Goal: Information Seeking & Learning: Learn about a topic

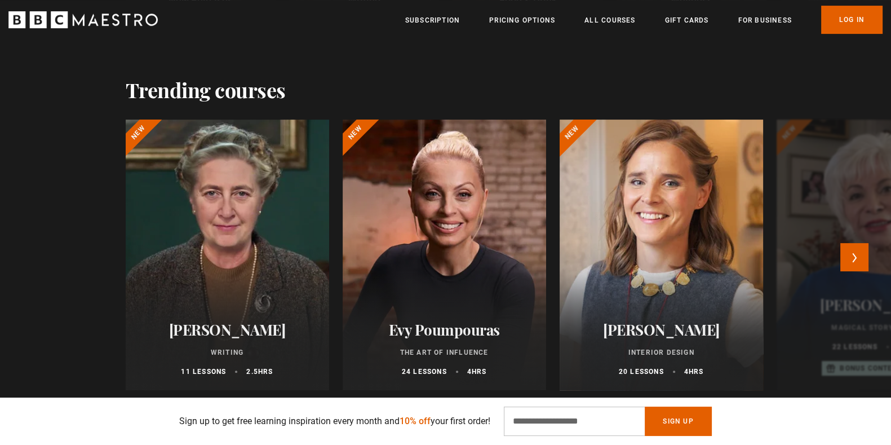
scroll to position [501, 0]
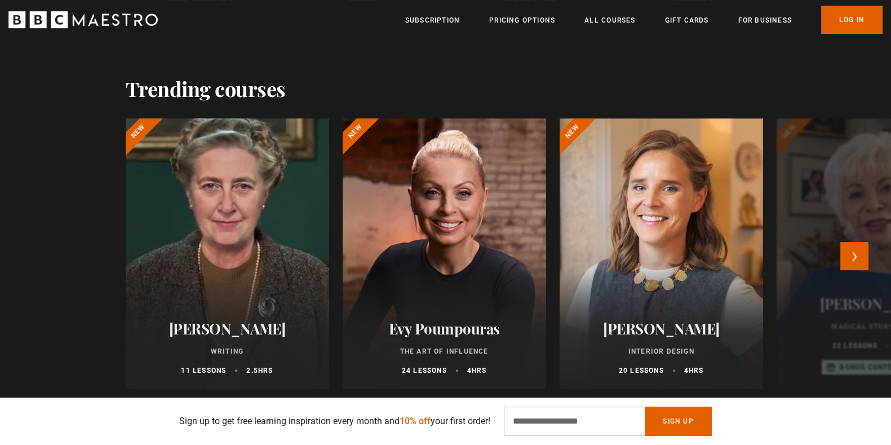
click at [248, 215] on div at bounding box center [227, 254] width 224 height 298
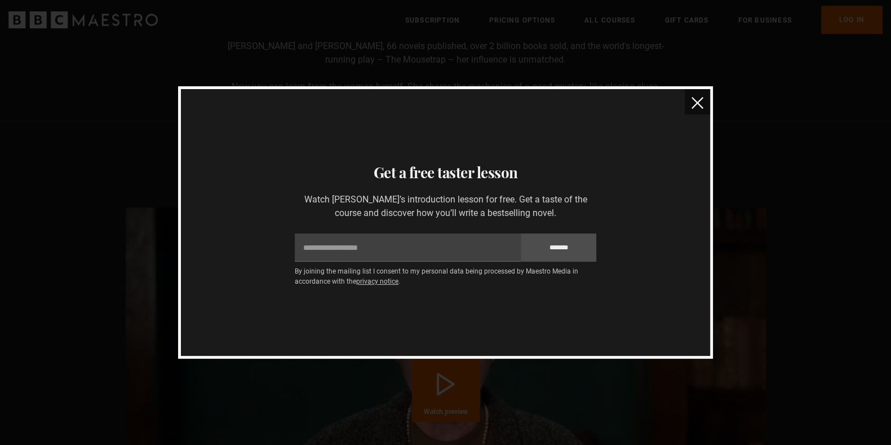
scroll to position [948, 0]
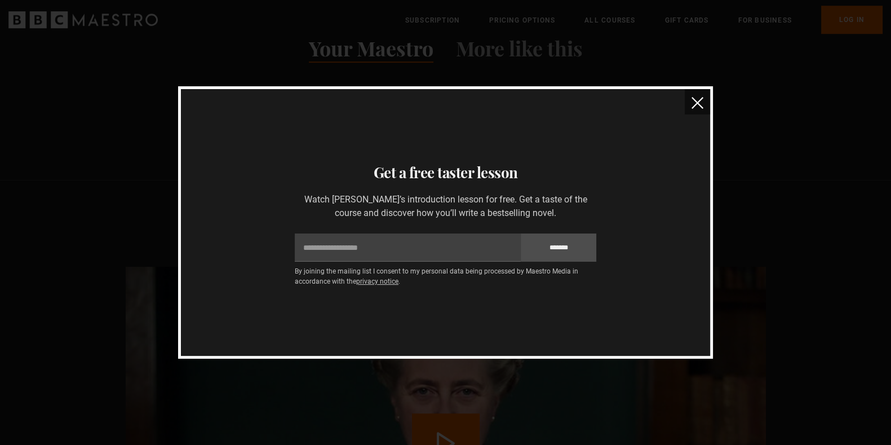
click at [704, 104] on button "close" at bounding box center [697, 101] width 25 height 25
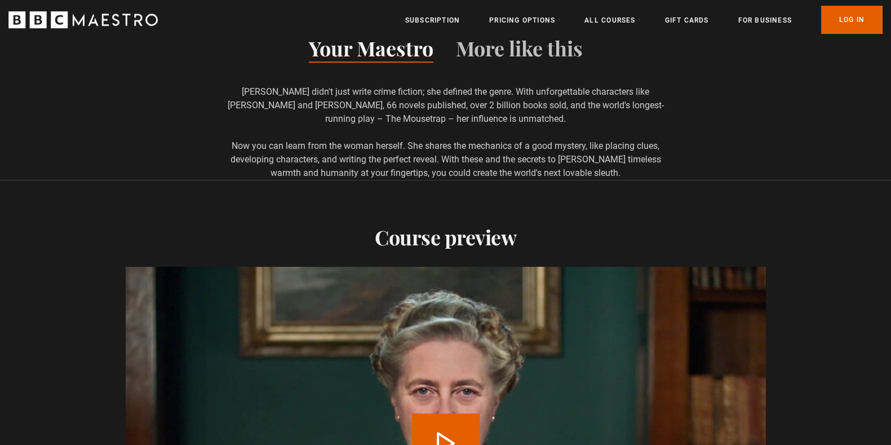
scroll to position [0, 1624]
click at [614, 17] on link "All Courses" at bounding box center [610, 20] width 51 height 11
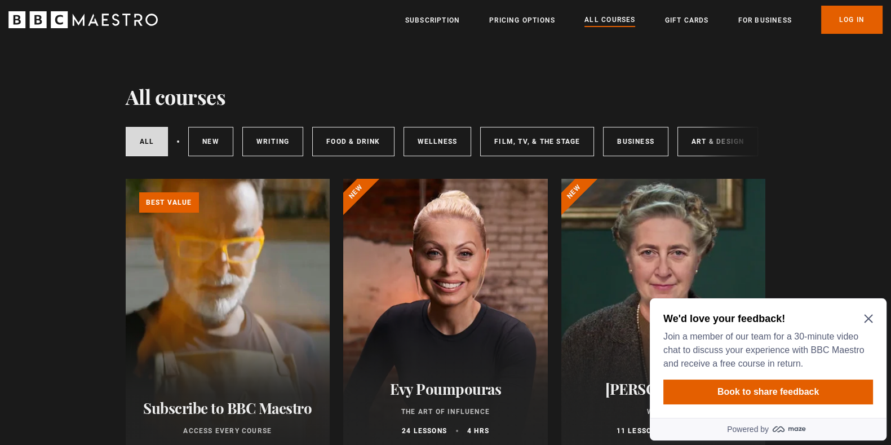
click at [872, 318] on icon "Close Maze Prompt" at bounding box center [868, 318] width 9 height 9
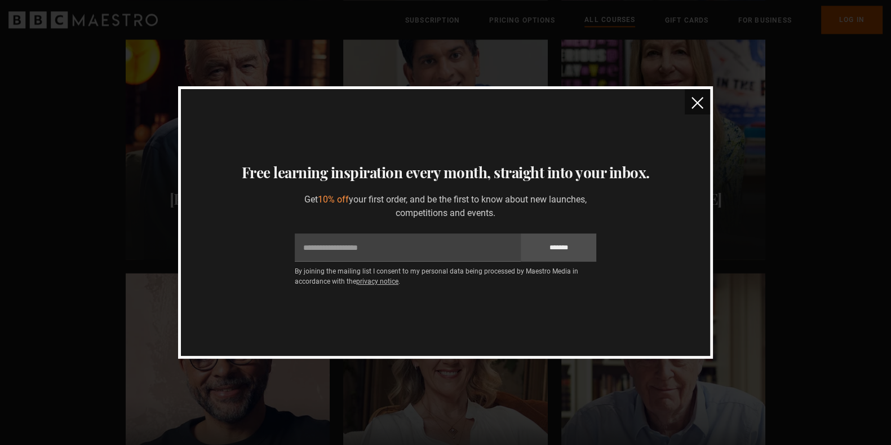
scroll to position [1893, 0]
click at [692, 103] on img "close" at bounding box center [698, 103] width 12 height 12
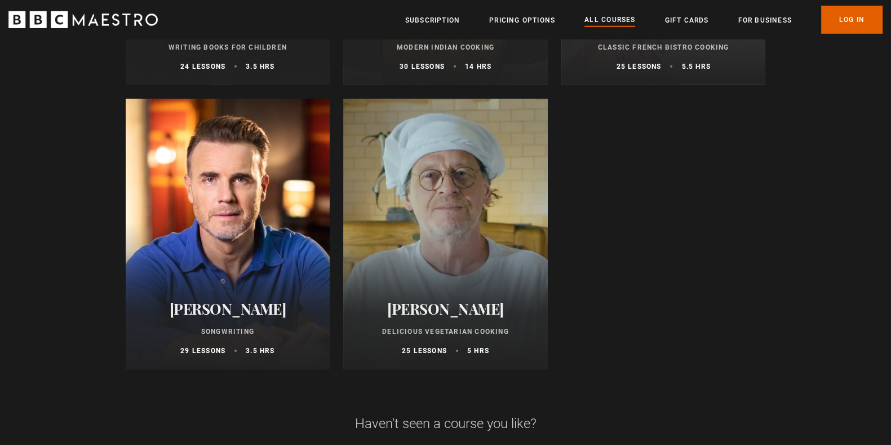
scroll to position [4343, 0]
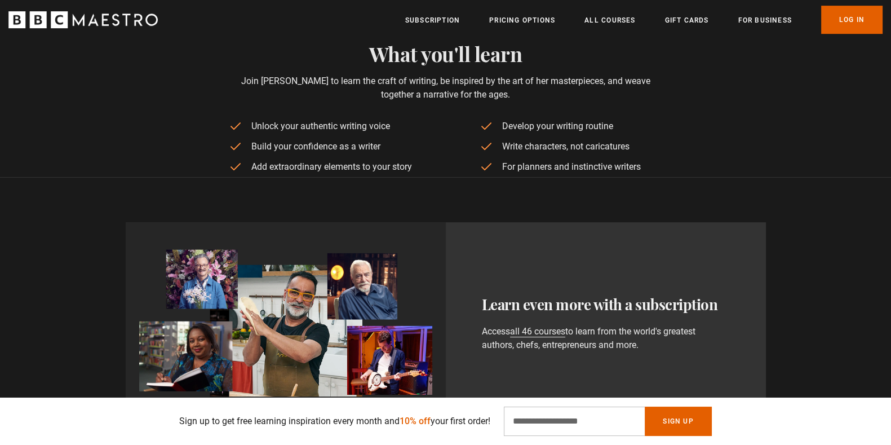
scroll to position [0, 442]
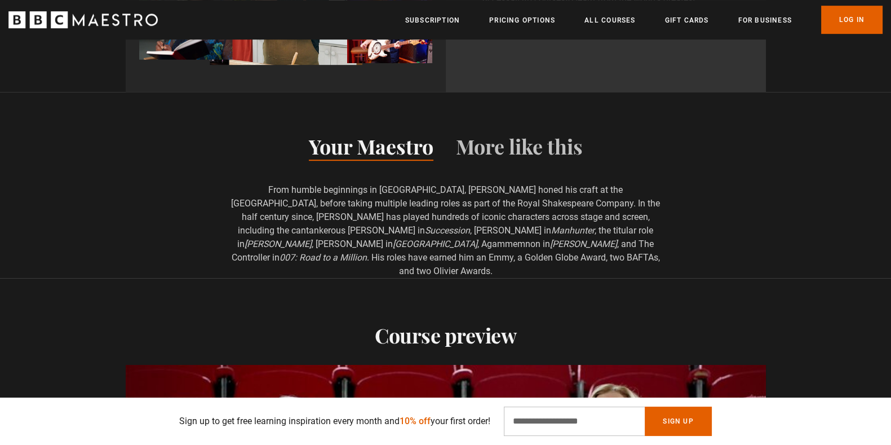
scroll to position [0, 1772]
